Goal: Entertainment & Leisure: Consume media (video, audio)

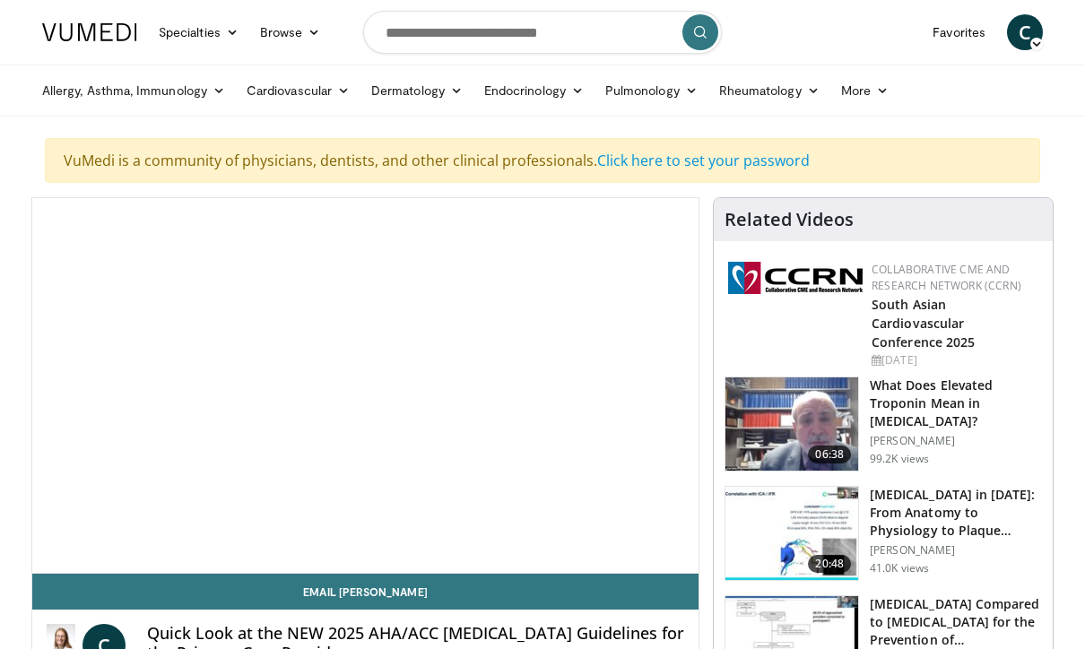
scroll to position [100, 0]
